Goal: Information Seeking & Learning: Check status

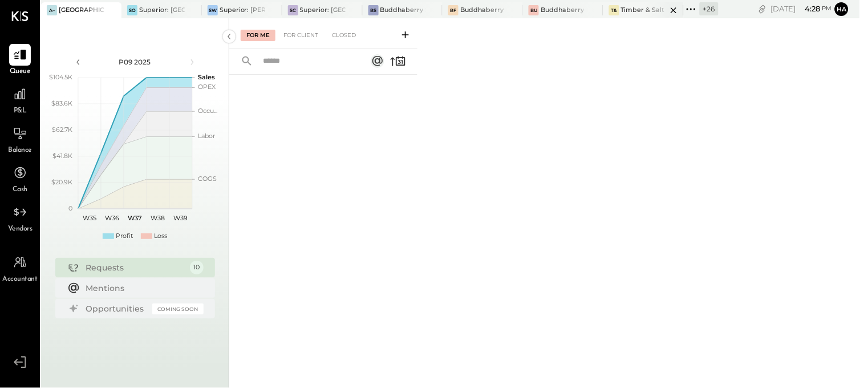
click at [634, 9] on div "Timber & Salt (Pacific Dining CA1 LLC)" at bounding box center [644, 10] width 46 height 9
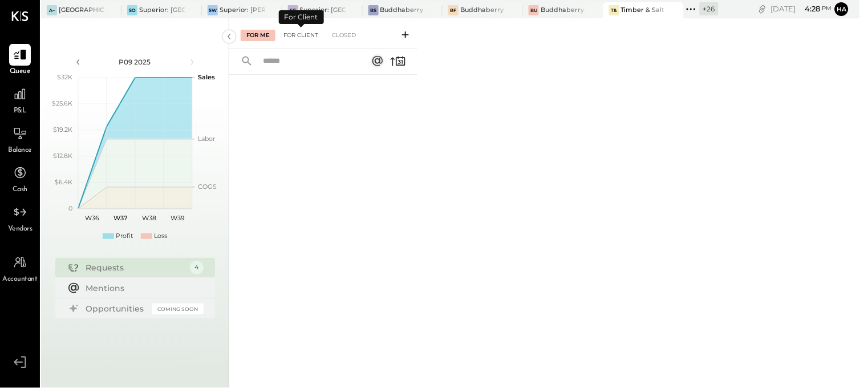
click at [310, 30] on div "For Client" at bounding box center [301, 35] width 46 height 11
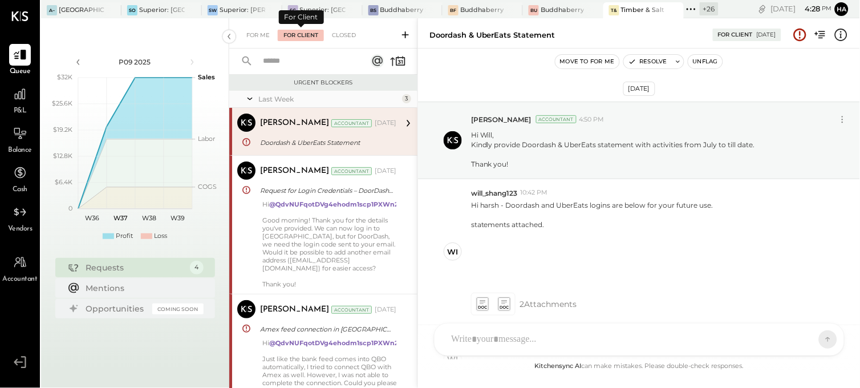
scroll to position [249, 0]
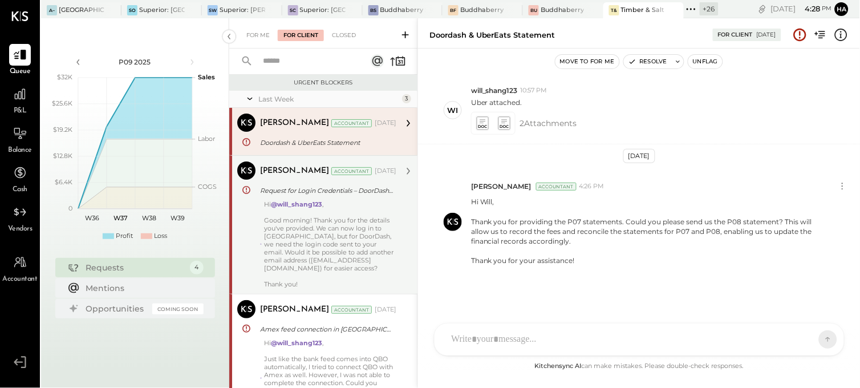
click at [337, 221] on div "Hi @will_shang123 , Good morning! Thank you for the details you've provided. We…" at bounding box center [330, 244] width 132 height 88
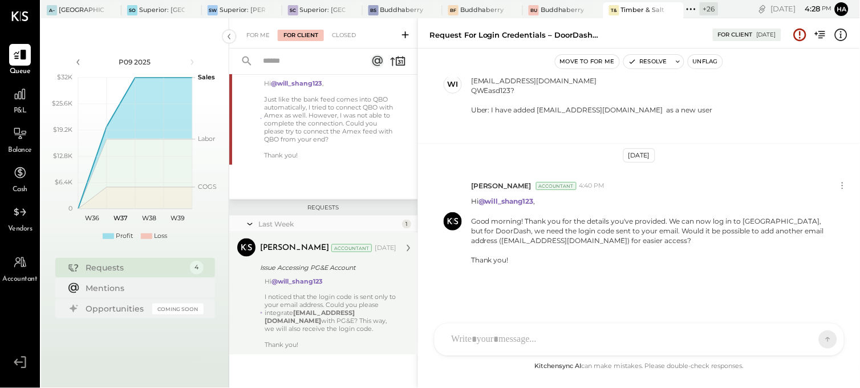
scroll to position [196, 0]
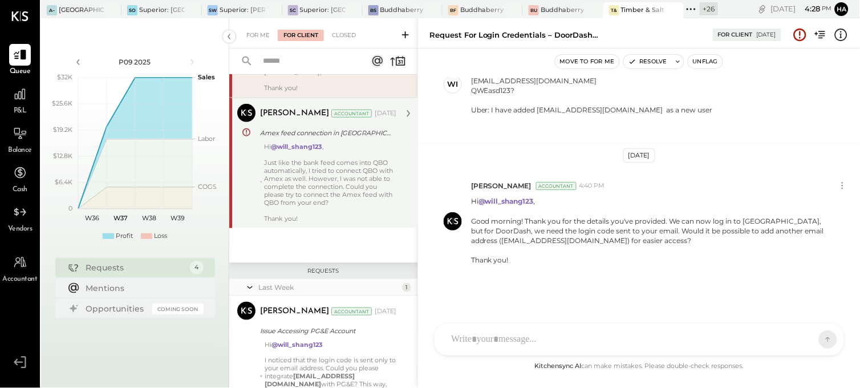
click at [349, 192] on div "Just like the bank feed comes into QBO automatically, I tried to connect QBO wi…" at bounding box center [330, 182] width 132 height 48
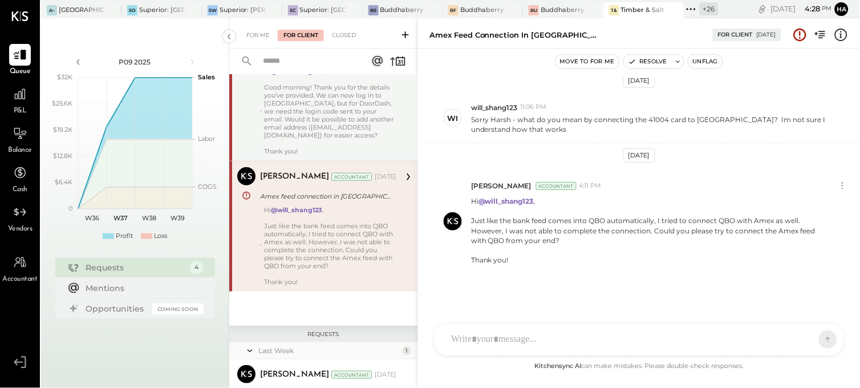
scroll to position [70, 0]
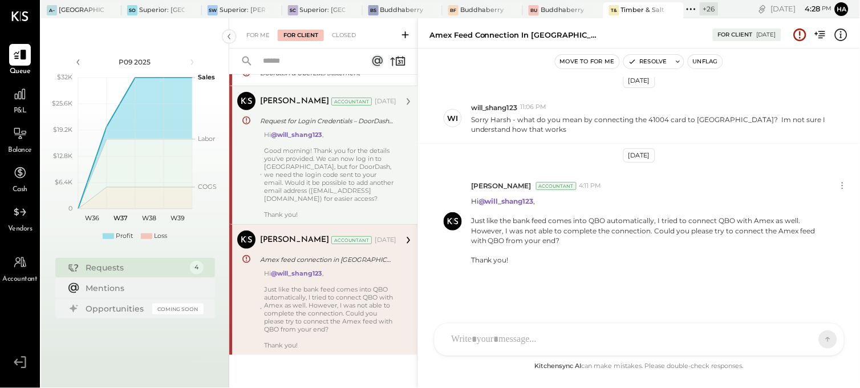
click at [349, 176] on div "Hi @will_shang123 , Good morning! Thank you for the details you've provided. We…" at bounding box center [330, 175] width 132 height 88
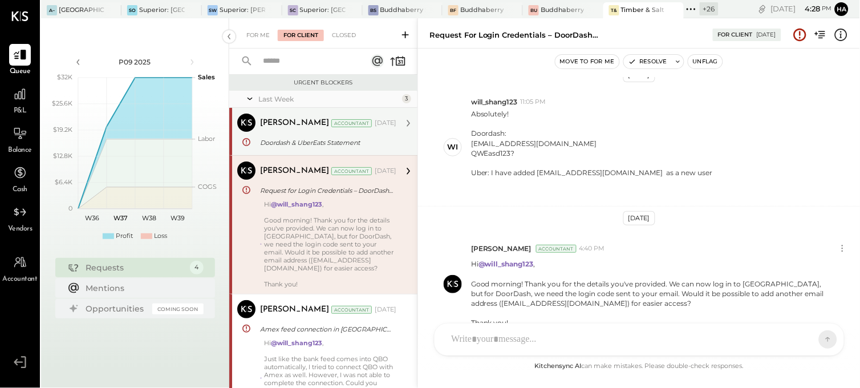
click at [335, 137] on div "Doordash & UberEats Statement" at bounding box center [326, 142] width 133 height 11
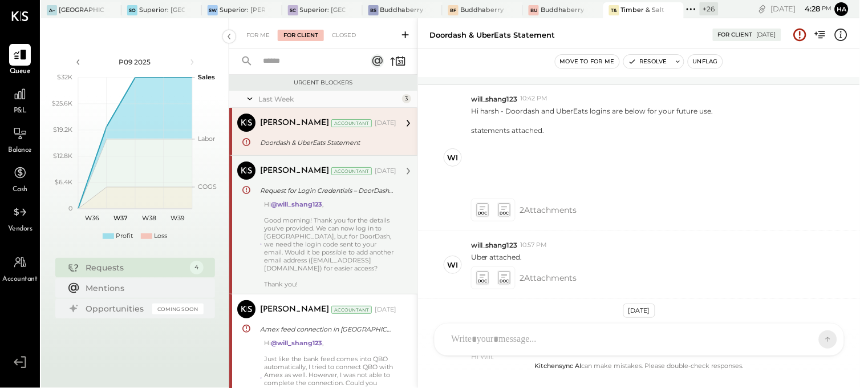
scroll to position [59, 0]
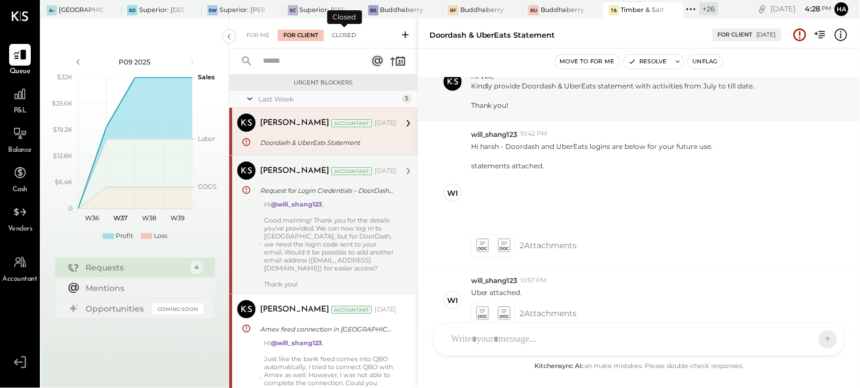
click at [345, 34] on div "Closed" at bounding box center [343, 35] width 35 height 11
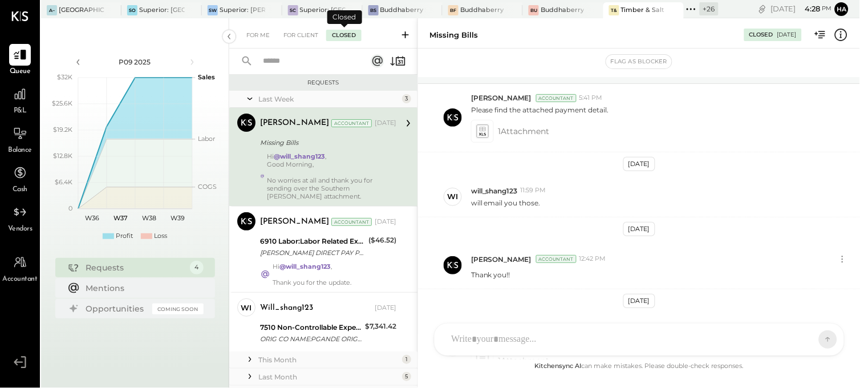
scroll to position [317, 0]
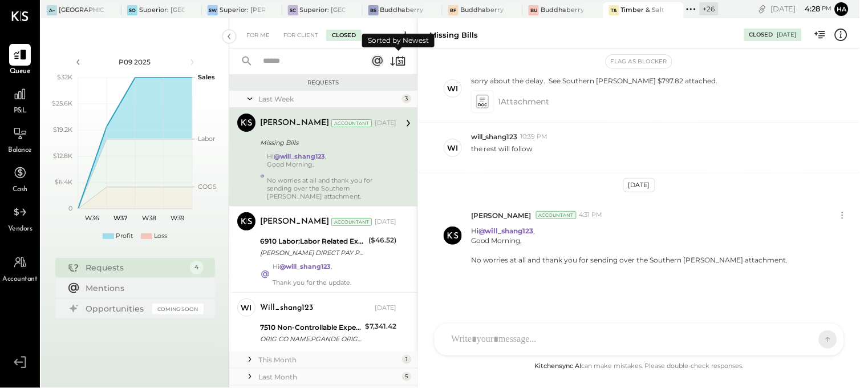
click at [392, 62] on icon at bounding box center [398, 61] width 16 height 16
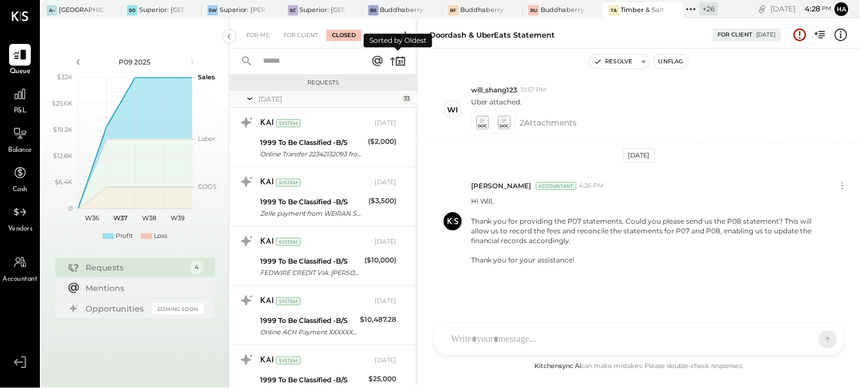
scroll to position [249, 0]
click at [392, 62] on icon at bounding box center [398, 61] width 16 height 16
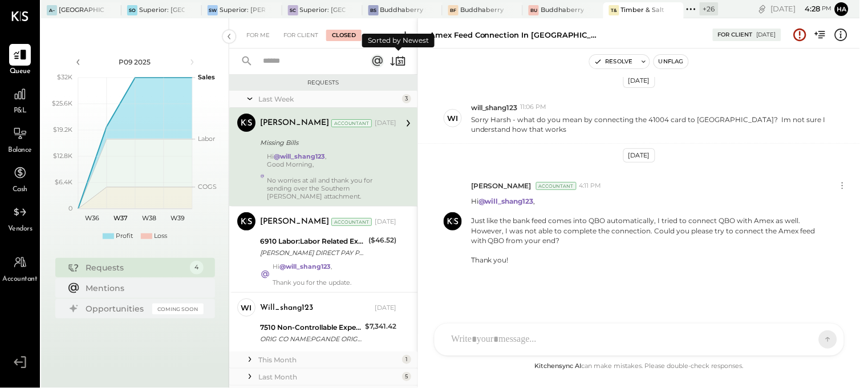
scroll to position [81, 0]
click at [355, 157] on div "Hi @will_shang123 , Good Morning, No worries at all and thank you for sending o…" at bounding box center [331, 176] width 129 height 48
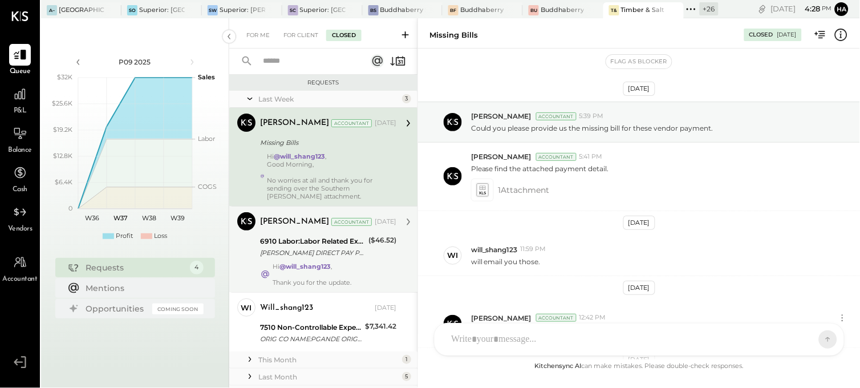
click at [342, 258] on div "6910 Labor:Labor Related Expenses:Group Insurance [PERSON_NAME] DIRECT PAY PHON…" at bounding box center [312, 246] width 105 height 25
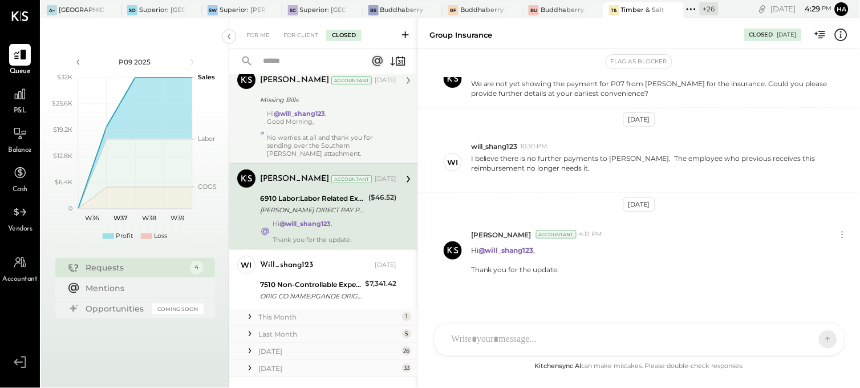
scroll to position [63, 0]
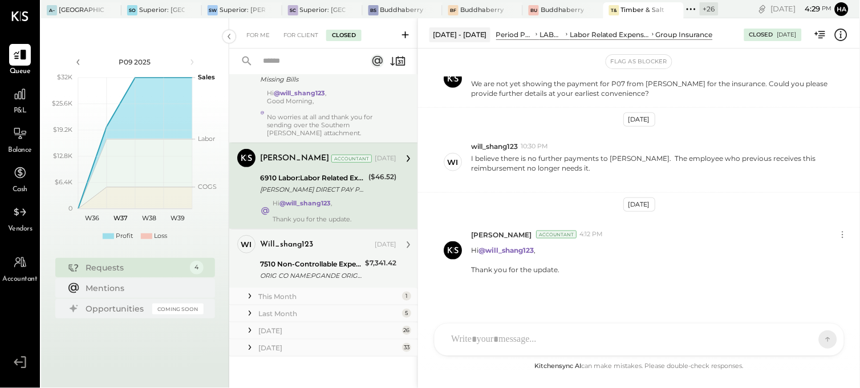
click at [340, 250] on div "will_shang123 [DATE]" at bounding box center [328, 245] width 136 height 16
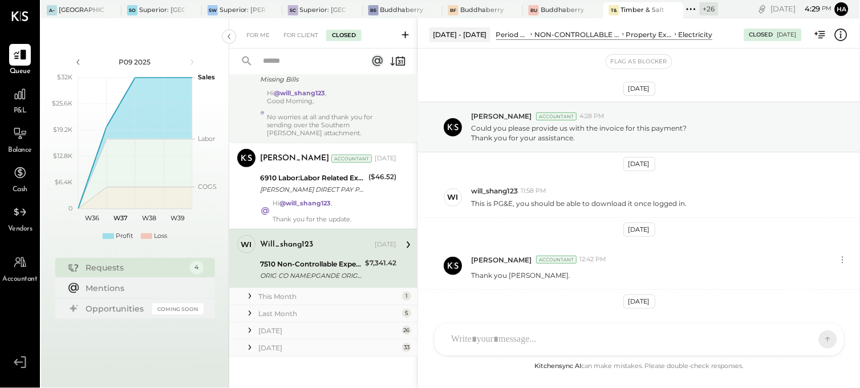
click at [276, 299] on div "This Month" at bounding box center [328, 296] width 141 height 10
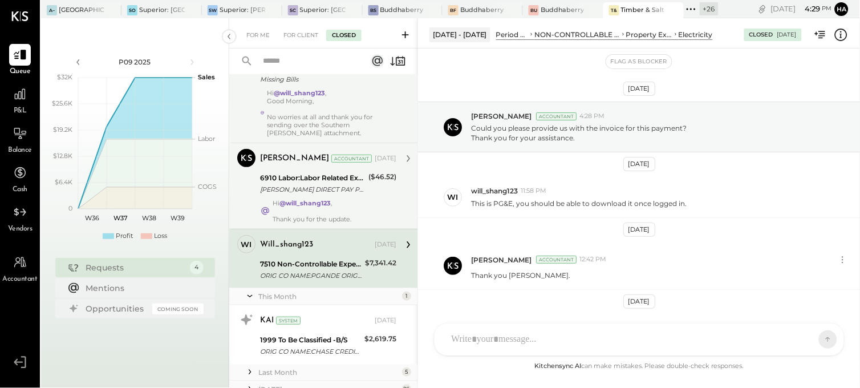
scroll to position [124, 0]
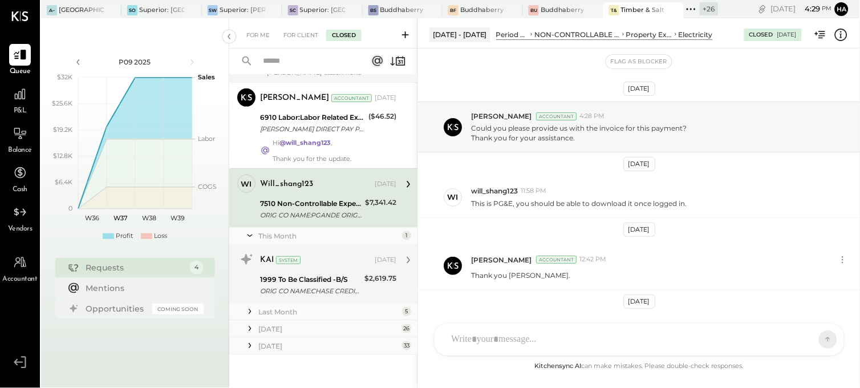
click at [356, 268] on div "KAI System [DATE]" at bounding box center [328, 259] width 136 height 19
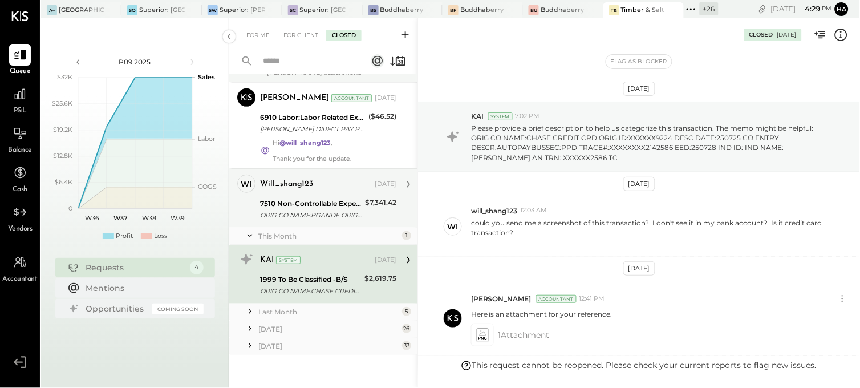
click at [326, 211] on div "ORIG CO NAME:PGANDE ORIG ID:XXXXXX2640 DESC DATE:[DATE] CO ENTRY DESCR:WEB ONLI…" at bounding box center [310, 214] width 101 height 11
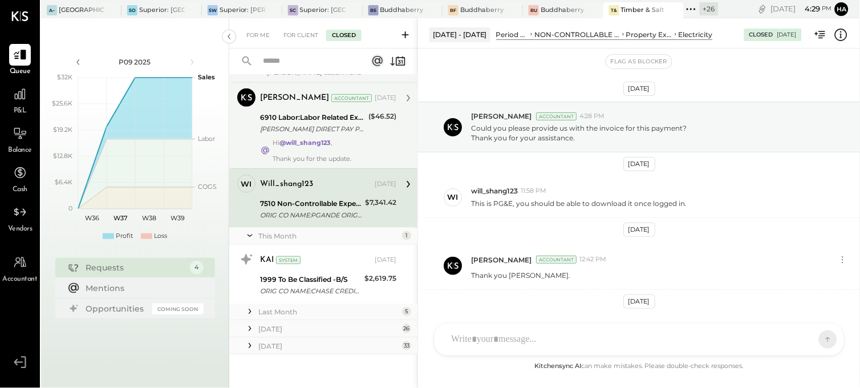
click at [345, 139] on div "Hi @will_shang123 , Thank you for the update." at bounding box center [311, 151] width 79 height 24
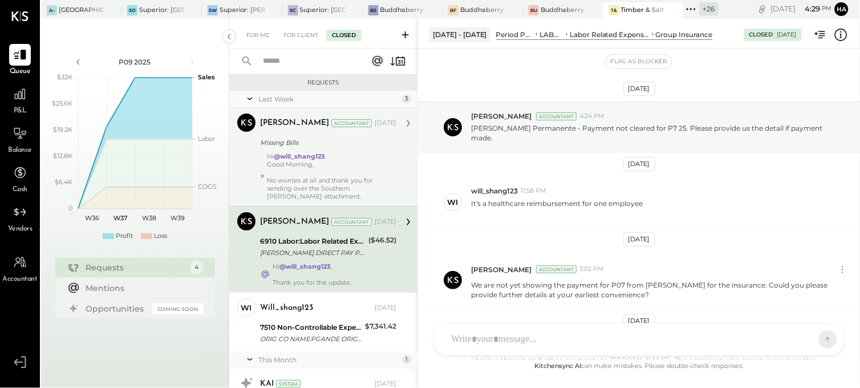
click at [333, 174] on div at bounding box center [331, 172] width 129 height 8
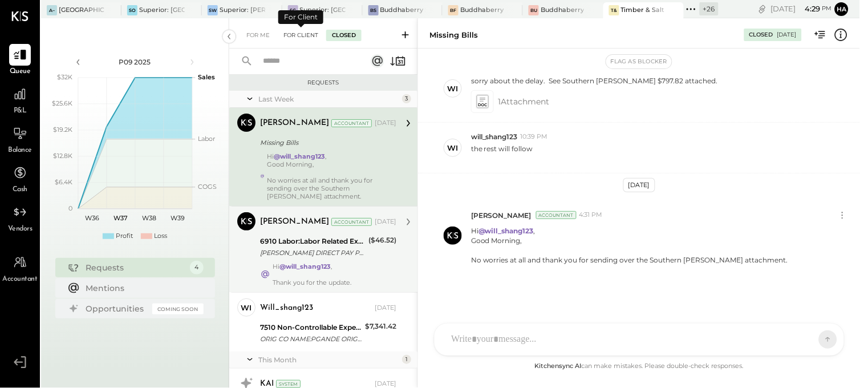
click at [296, 33] on div "For Client" at bounding box center [301, 35] width 46 height 11
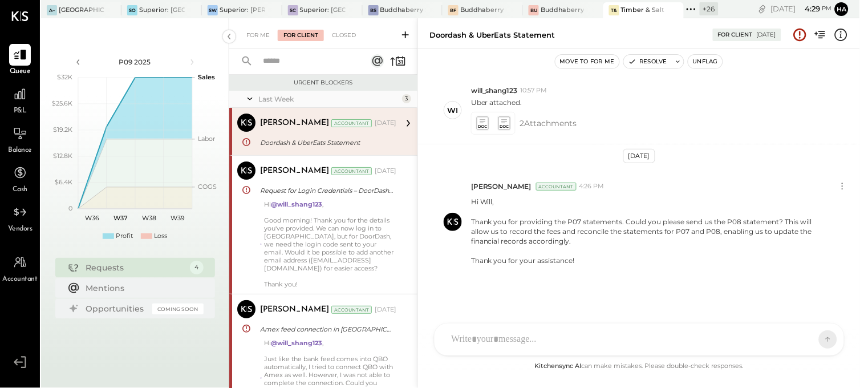
click at [341, 141] on div "Doordash & UberEats Statement" at bounding box center [326, 142] width 133 height 11
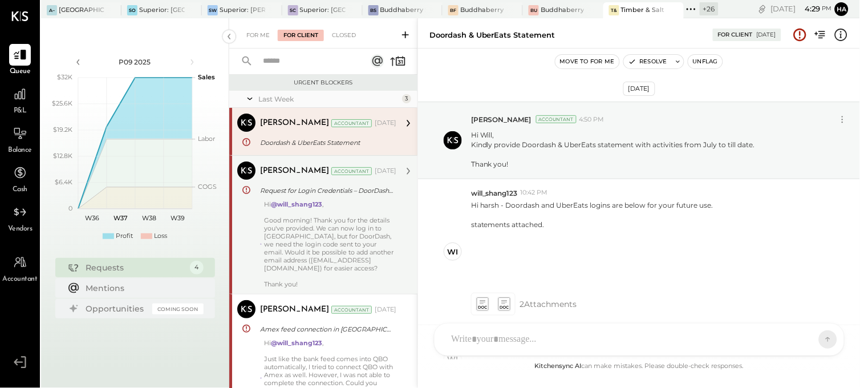
click at [348, 222] on div "Hi @will_shang123 , Good morning! Thank you for the details you've provided. We…" at bounding box center [330, 244] width 132 height 88
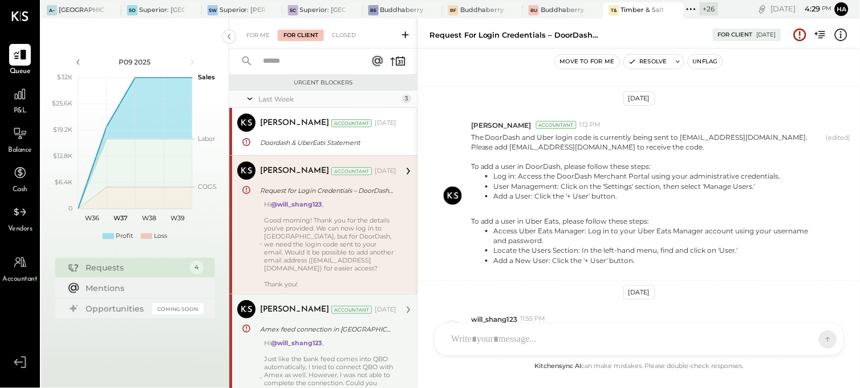
click at [369, 337] on div "[PERSON_NAME] Accountant [DATE] Amex feed connection in QBO Hi @will_shang123 ,…" at bounding box center [328, 359] width 136 height 119
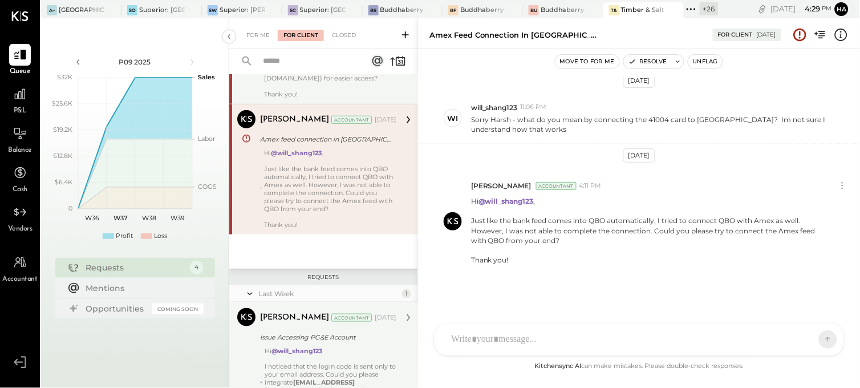
click at [343, 356] on div "Hi @will_shang123 I noticed that the login code is sent only to your email addr…" at bounding box center [330, 383] width 132 height 72
